Goal: Task Accomplishment & Management: Use online tool/utility

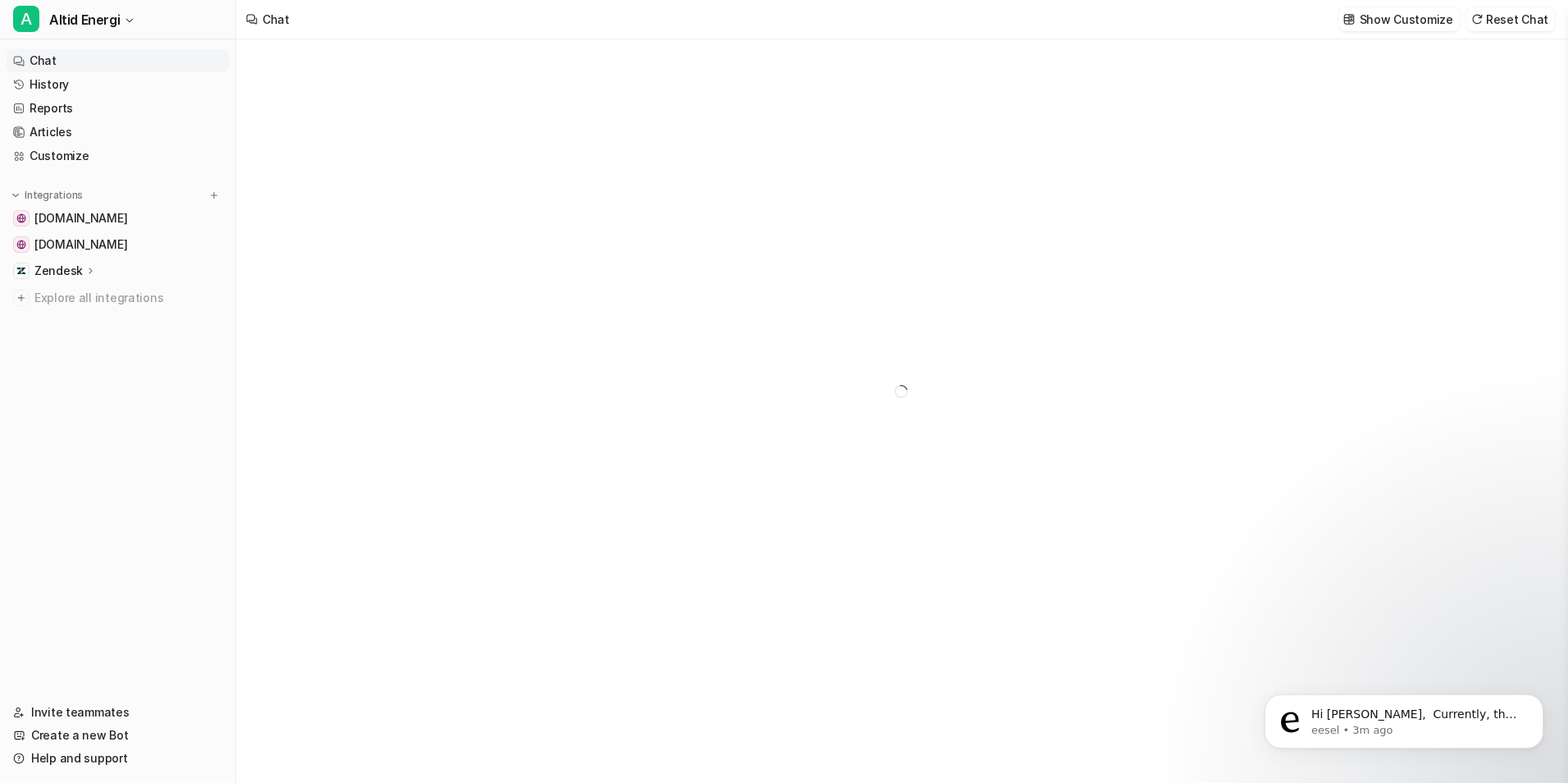
type textarea "**********"
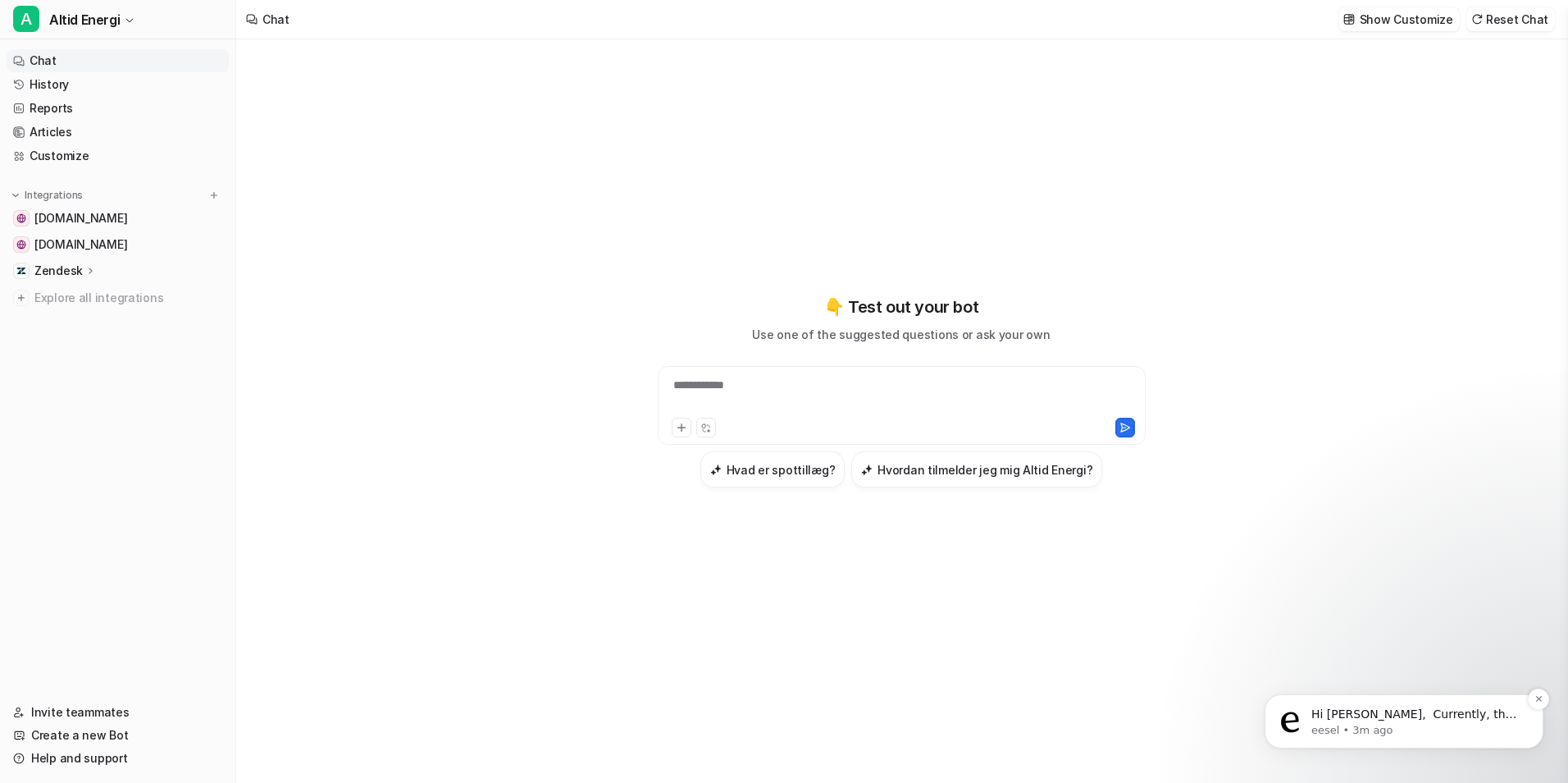
click at [1402, 725] on p "eesel • 3m ago" at bounding box center [1416, 730] width 211 height 14
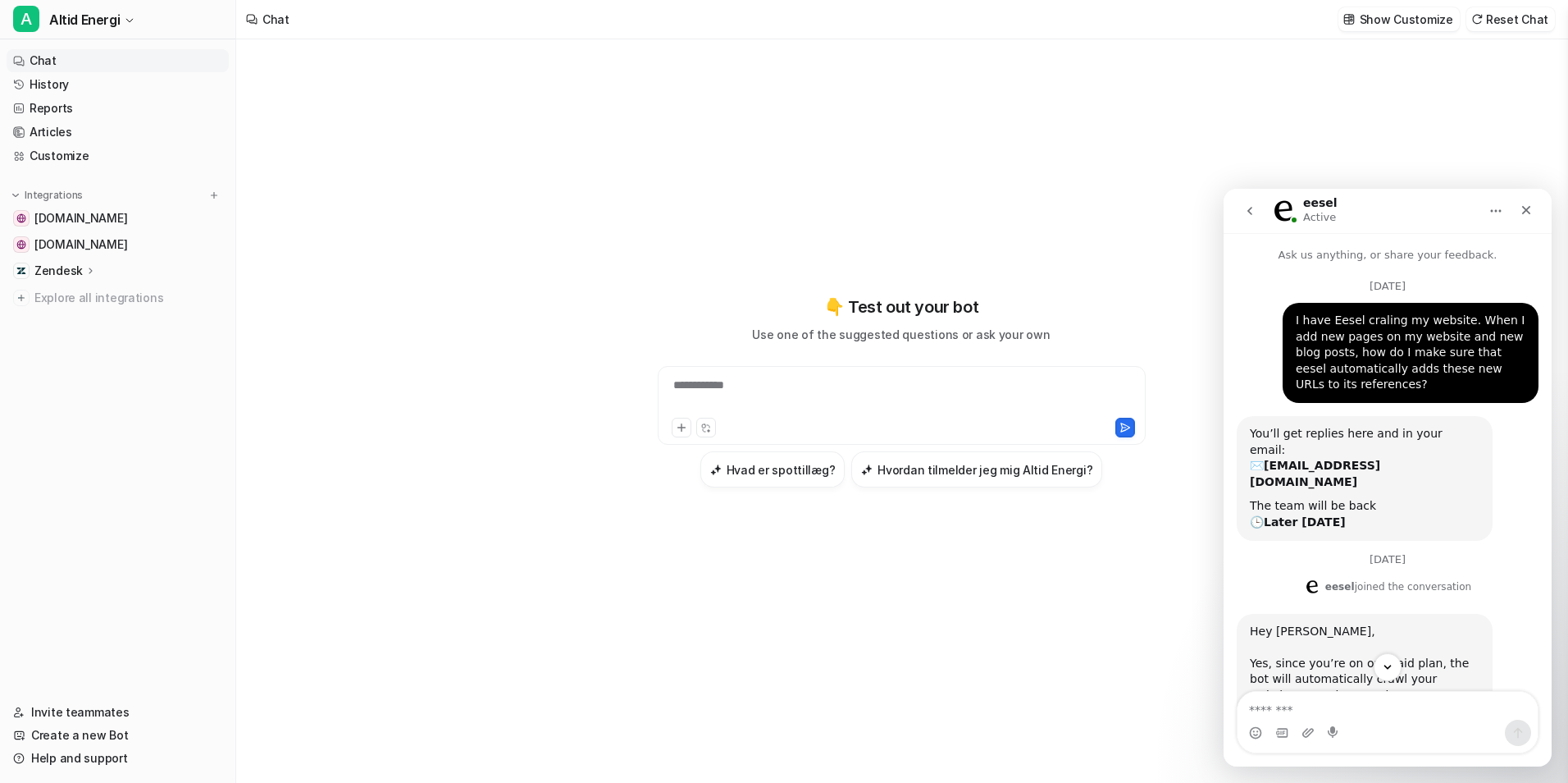
scroll to position [71, 0]
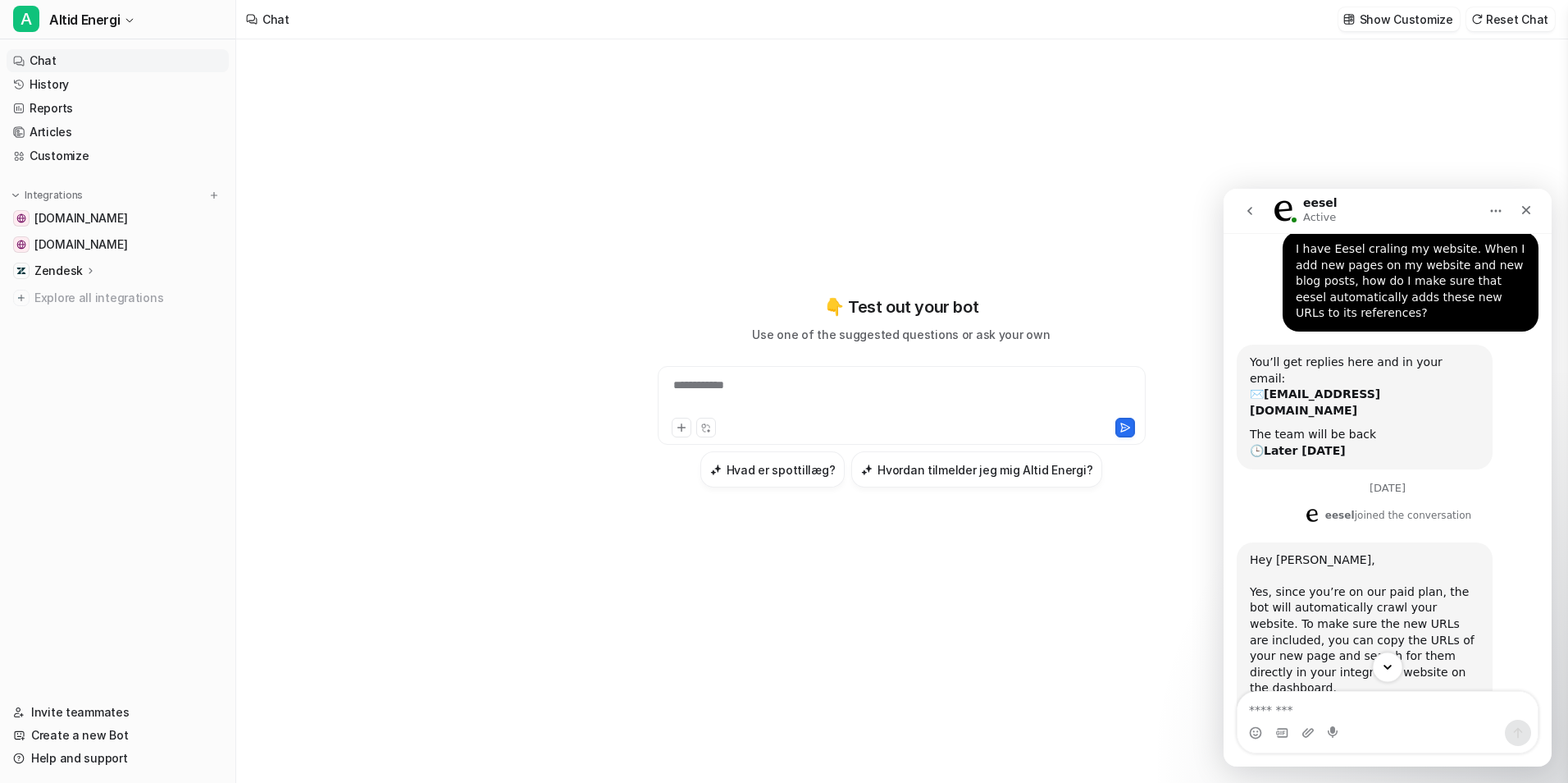
click at [1380, 662] on icon "Scroll to bottom" at bounding box center [1387, 667] width 14 height 14
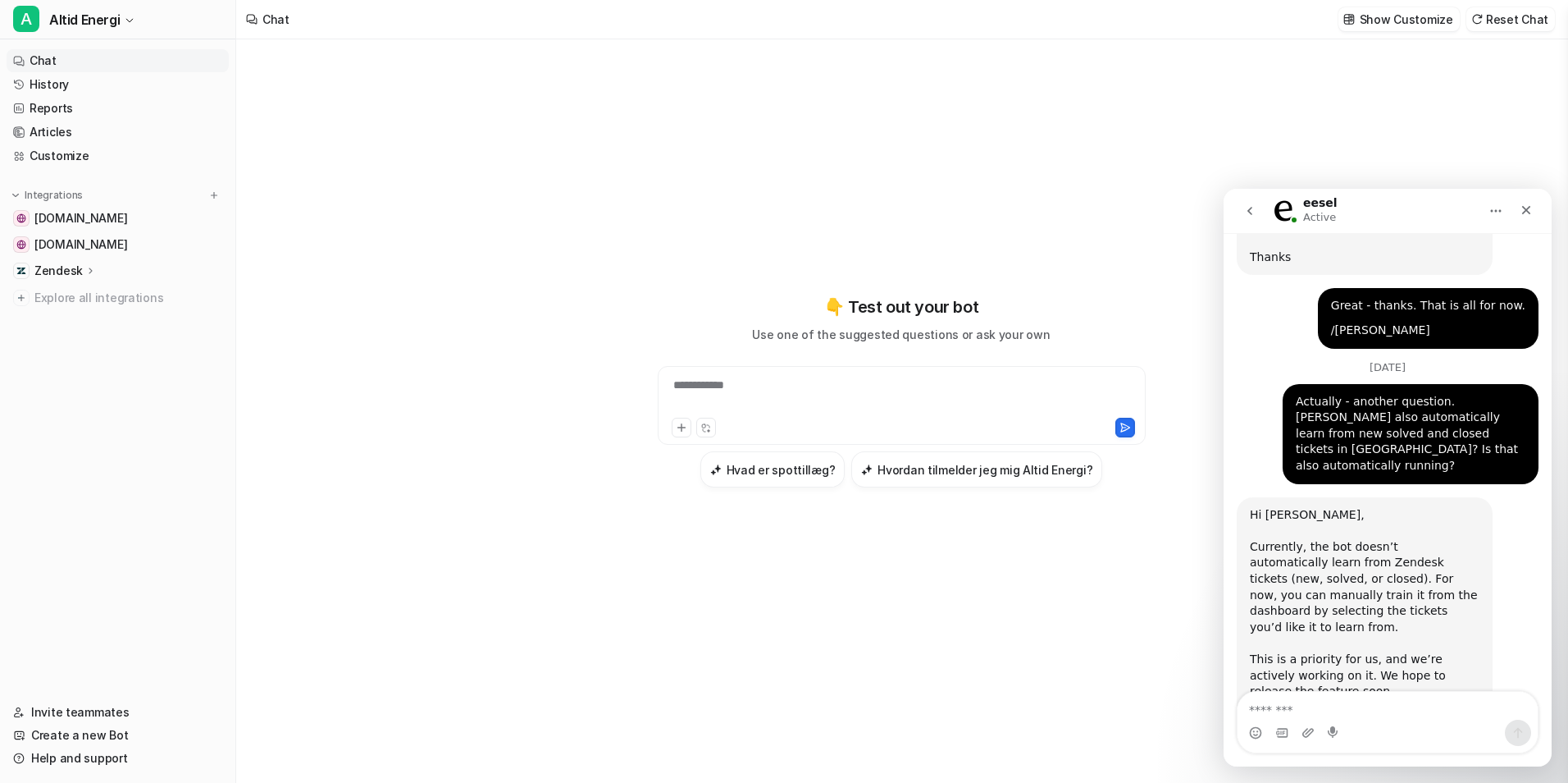
scroll to position [1246, 0]
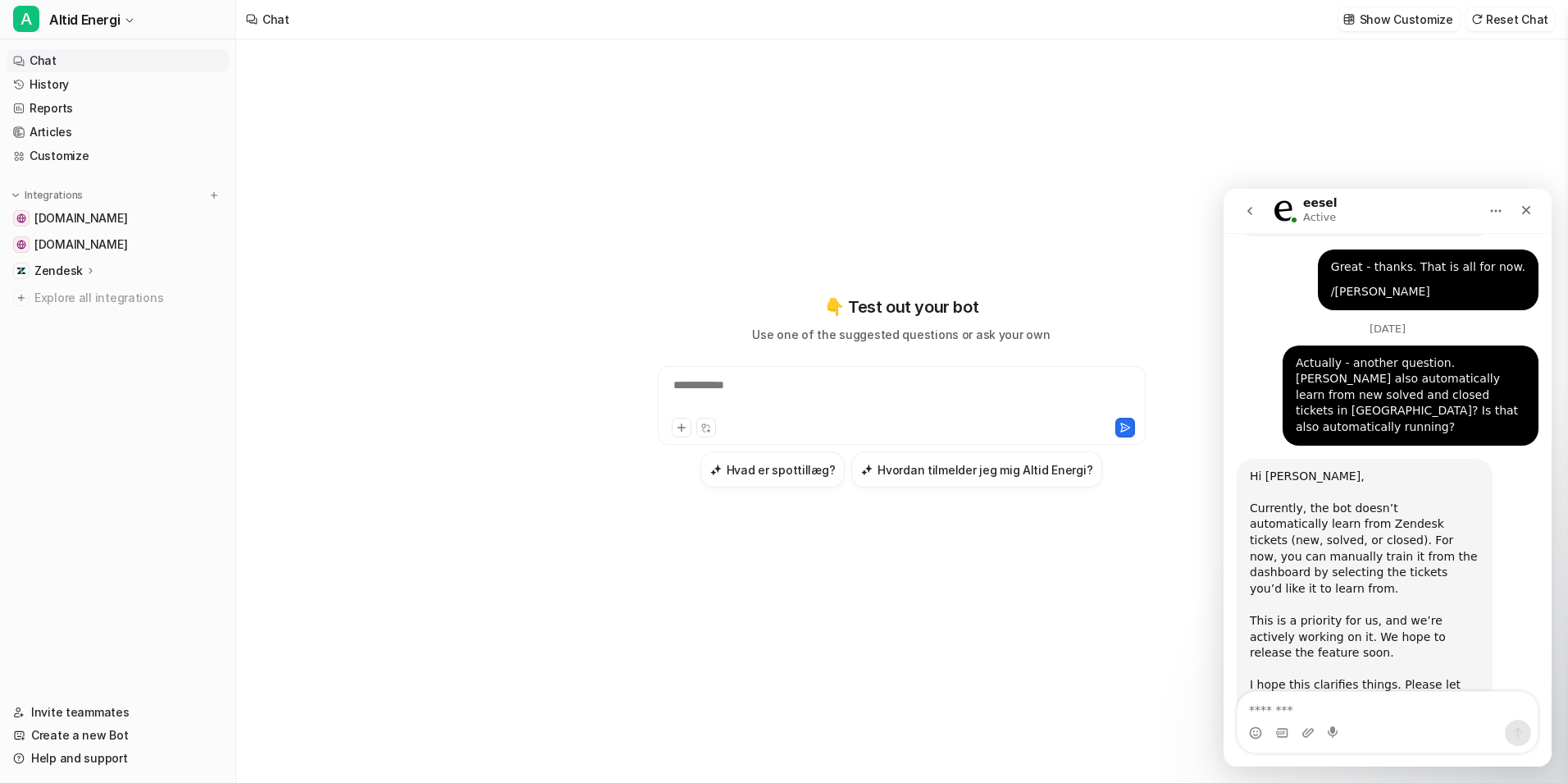
click at [108, 265] on div "Zendesk" at bounding box center [117, 271] width 222 height 23
click at [111, 323] on link "Sources" at bounding box center [126, 318] width 205 height 23
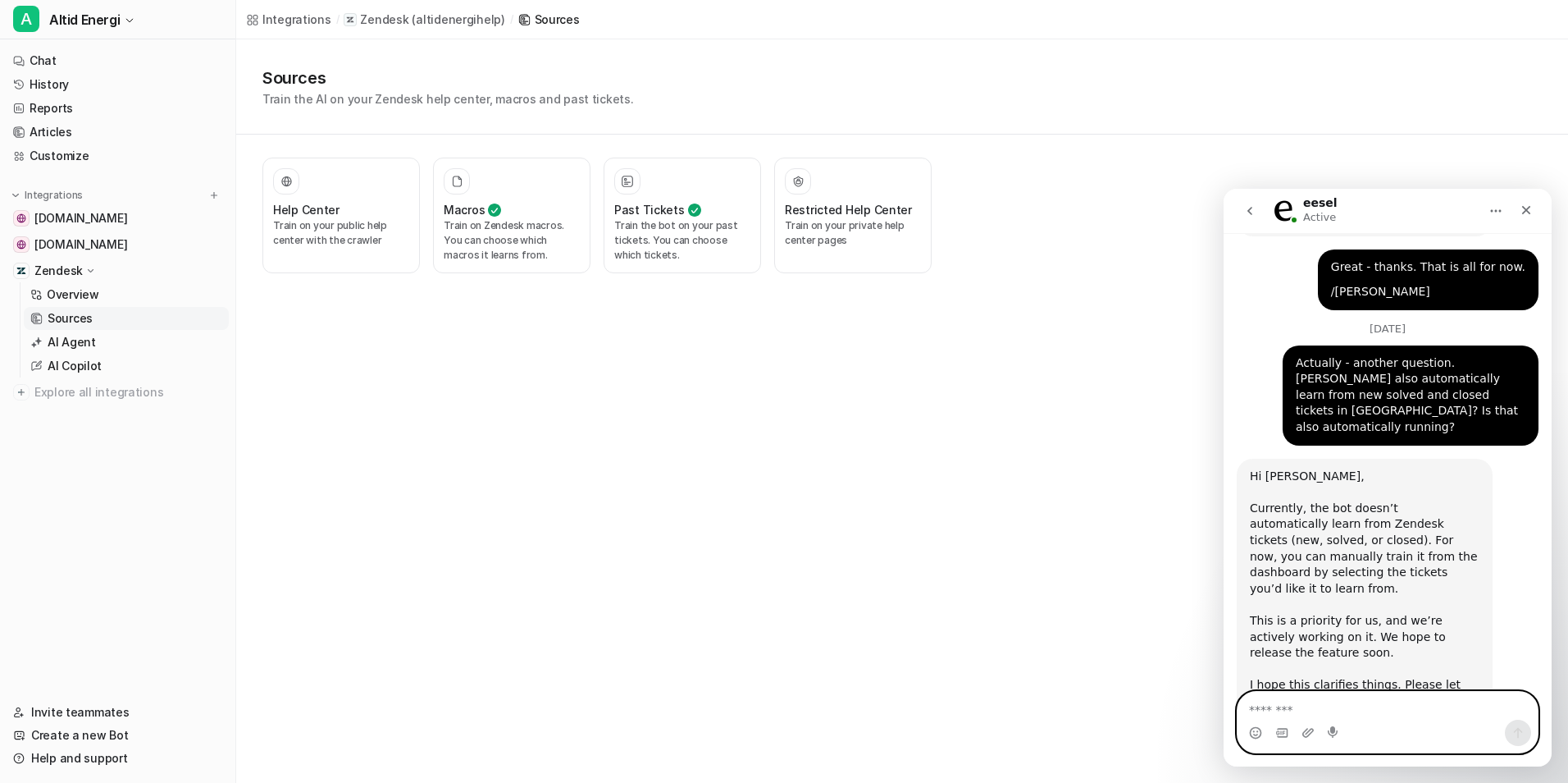
click at [1304, 704] on textarea "Message…" at bounding box center [1387, 705] width 300 height 28
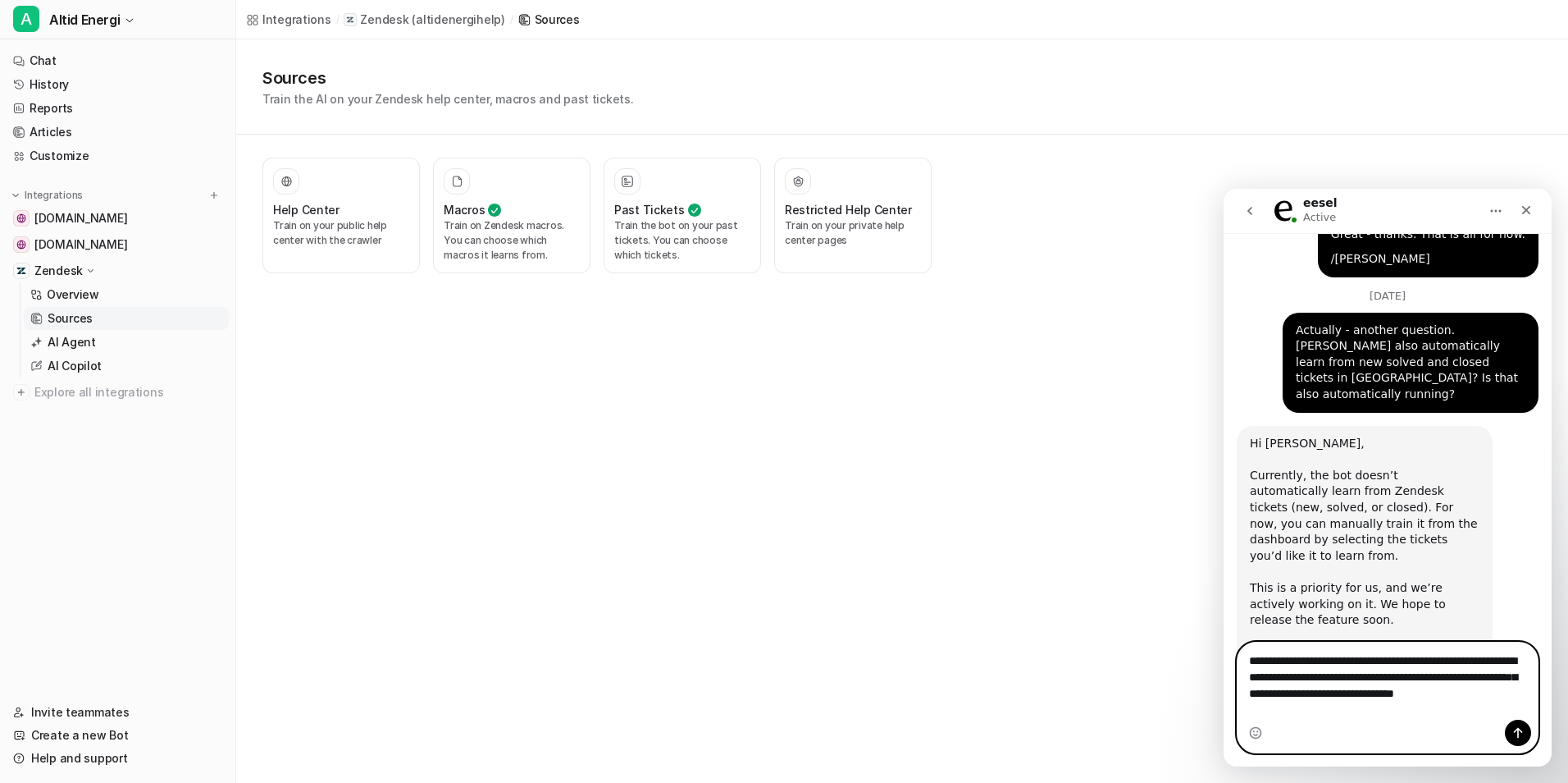
scroll to position [1295, 0]
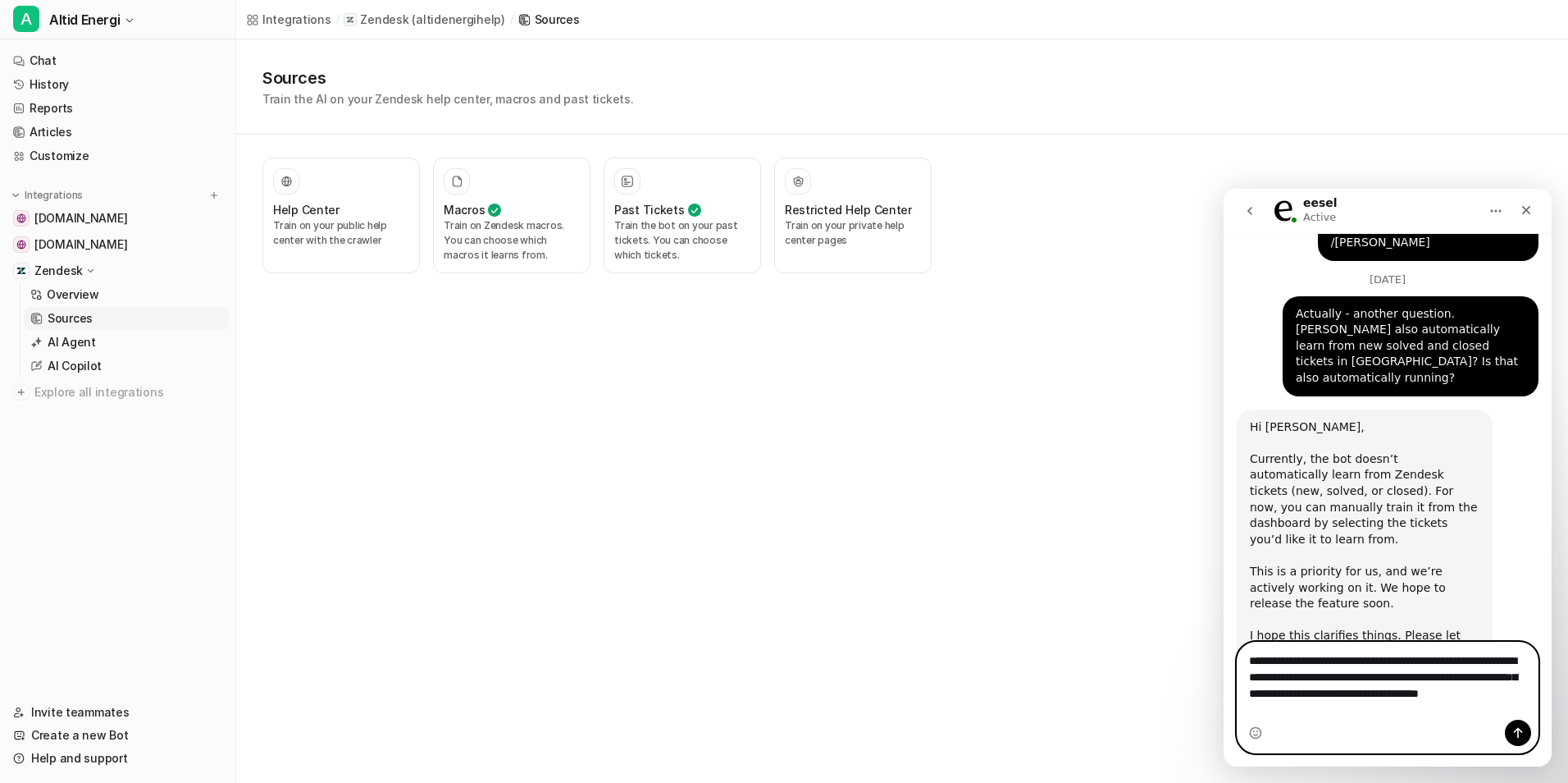
type textarea "**********"
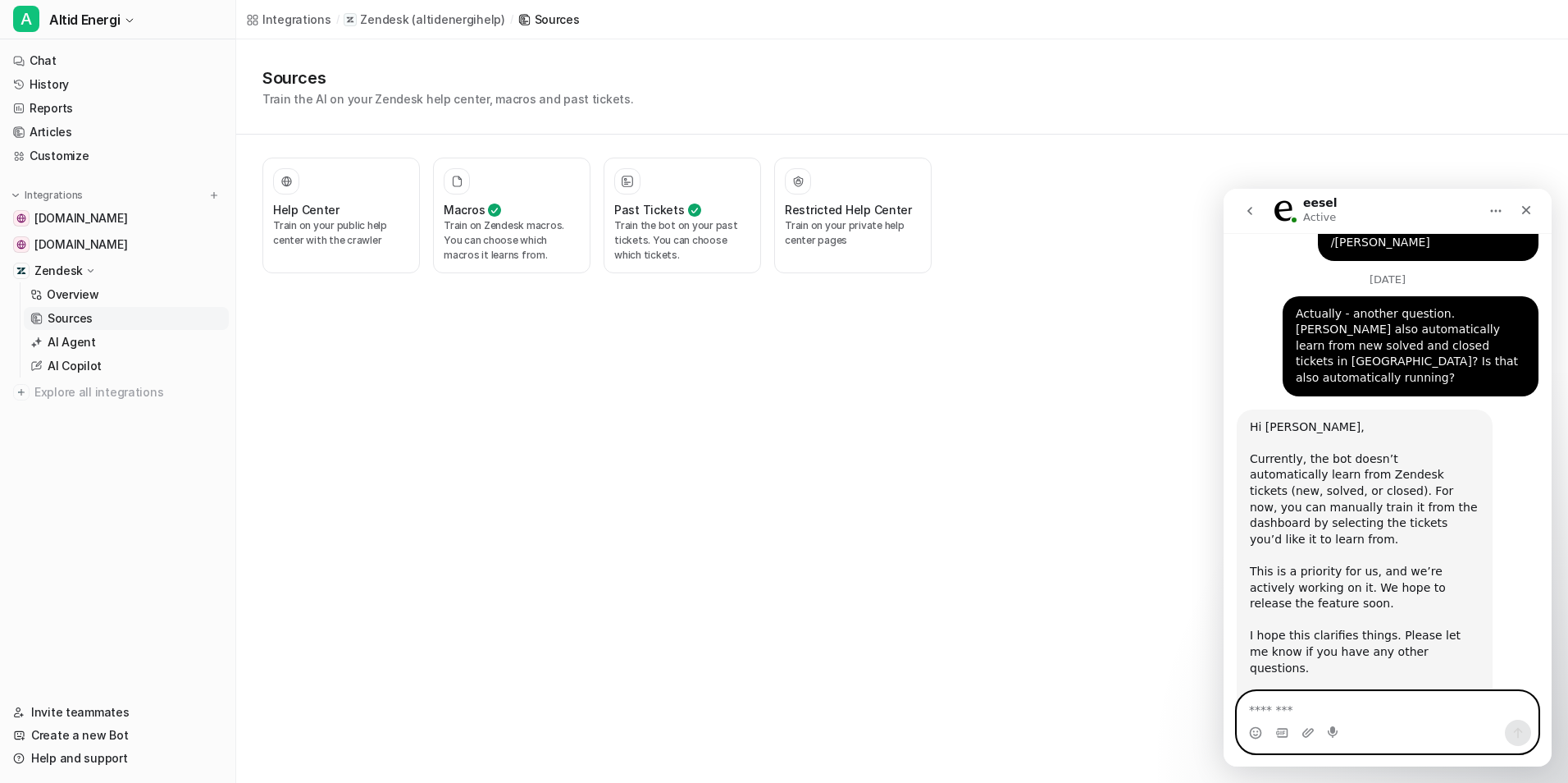
scroll to position [1344, 0]
